Goal: Task Accomplishment & Management: Manage account settings

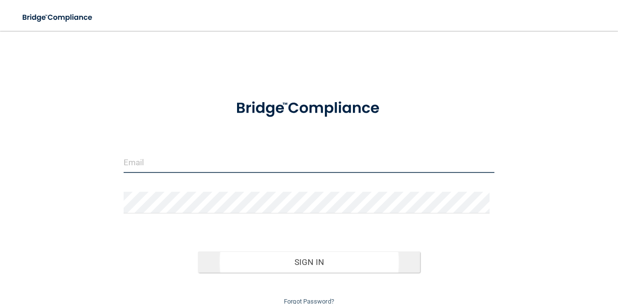
type input "[EMAIL_ADDRESS][DOMAIN_NAME]"
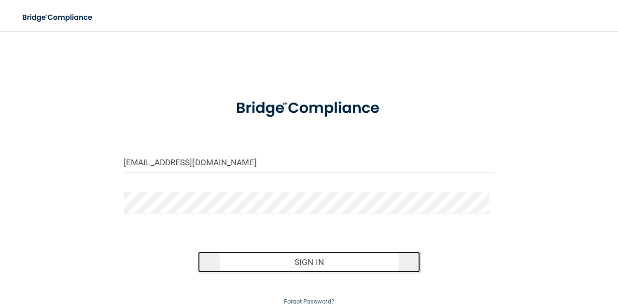
click at [282, 266] on button "Sign In" at bounding box center [309, 262] width 222 height 21
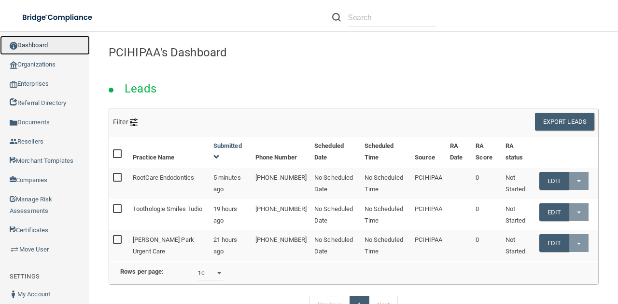
click at [42, 47] on link "Dashboard" at bounding box center [45, 45] width 90 height 19
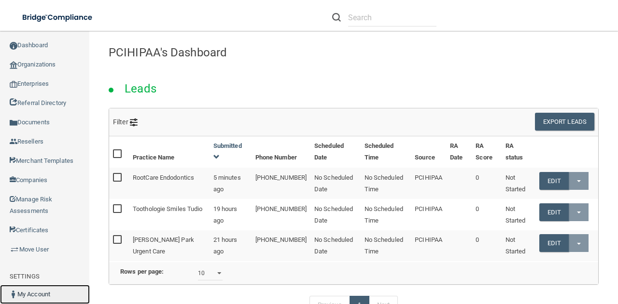
click at [37, 291] on link "My Account" at bounding box center [45, 294] width 90 height 19
